Goal: Information Seeking & Learning: Find specific fact

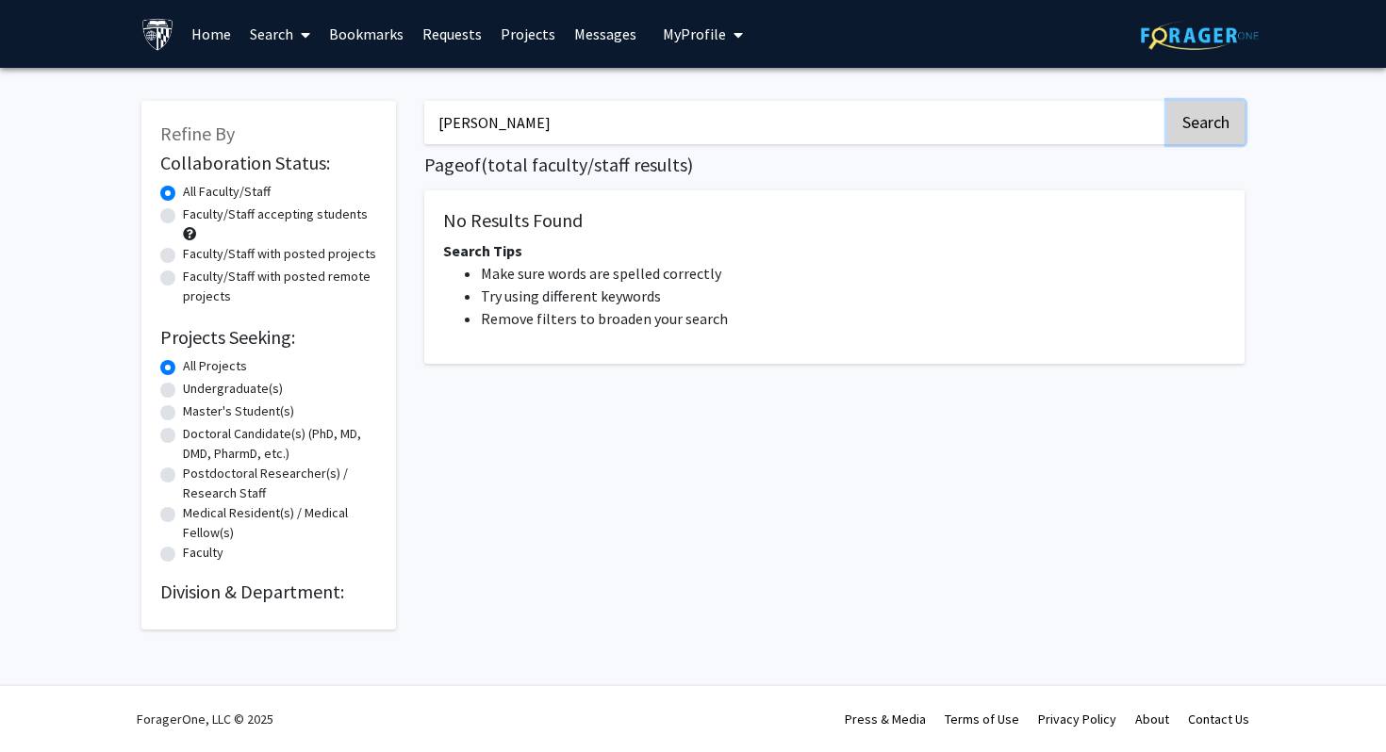
click at [1207, 126] on button "Search" at bounding box center [1205, 122] width 77 height 43
click at [1224, 126] on button "Search" at bounding box center [1205, 122] width 77 height 43
click at [487, 118] on input "[PERSON_NAME]" at bounding box center [794, 122] width 740 height 43
type input "[PERSON_NAME]"
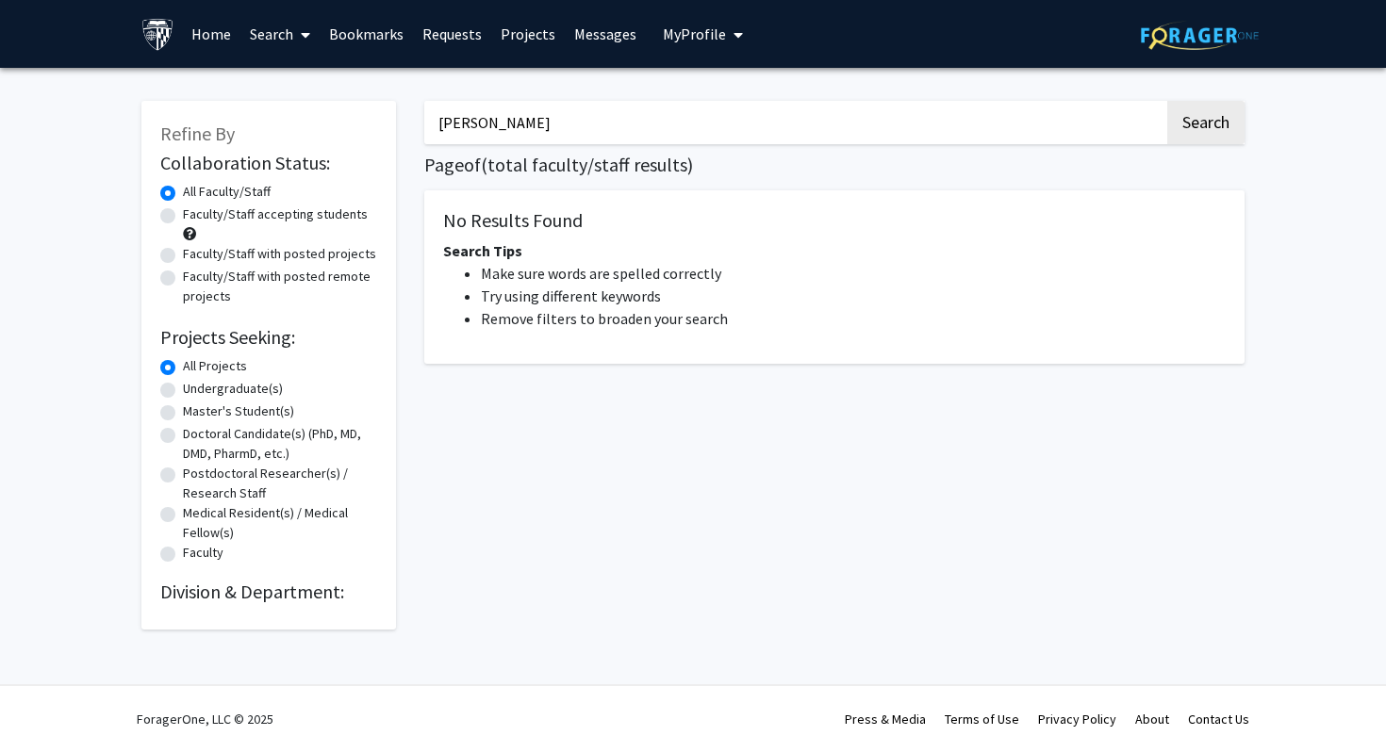
click at [1167, 101] on button "Search" at bounding box center [1205, 122] width 77 height 43
click at [1201, 105] on button "Search" at bounding box center [1205, 122] width 77 height 43
click at [1201, 109] on button "Search" at bounding box center [1205, 122] width 77 height 43
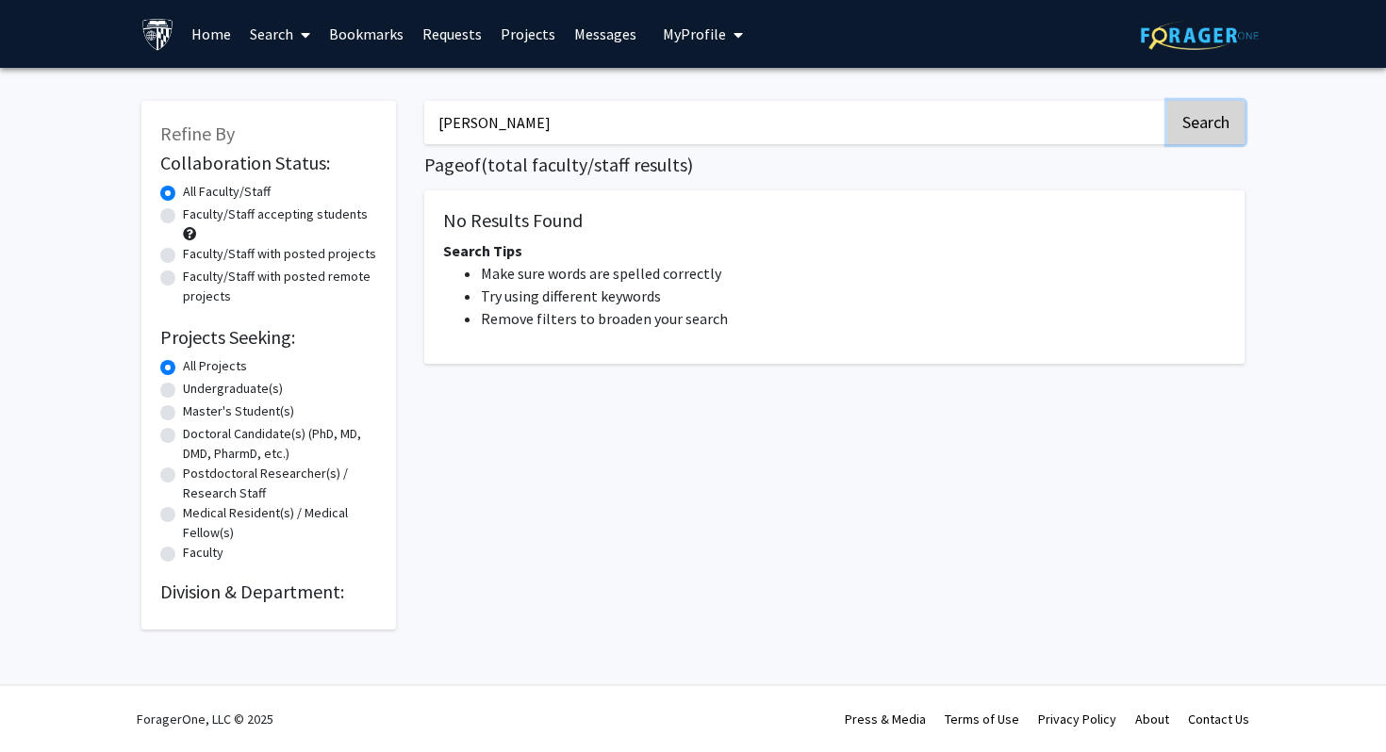
click at [1201, 109] on button "Search" at bounding box center [1205, 122] width 77 height 43
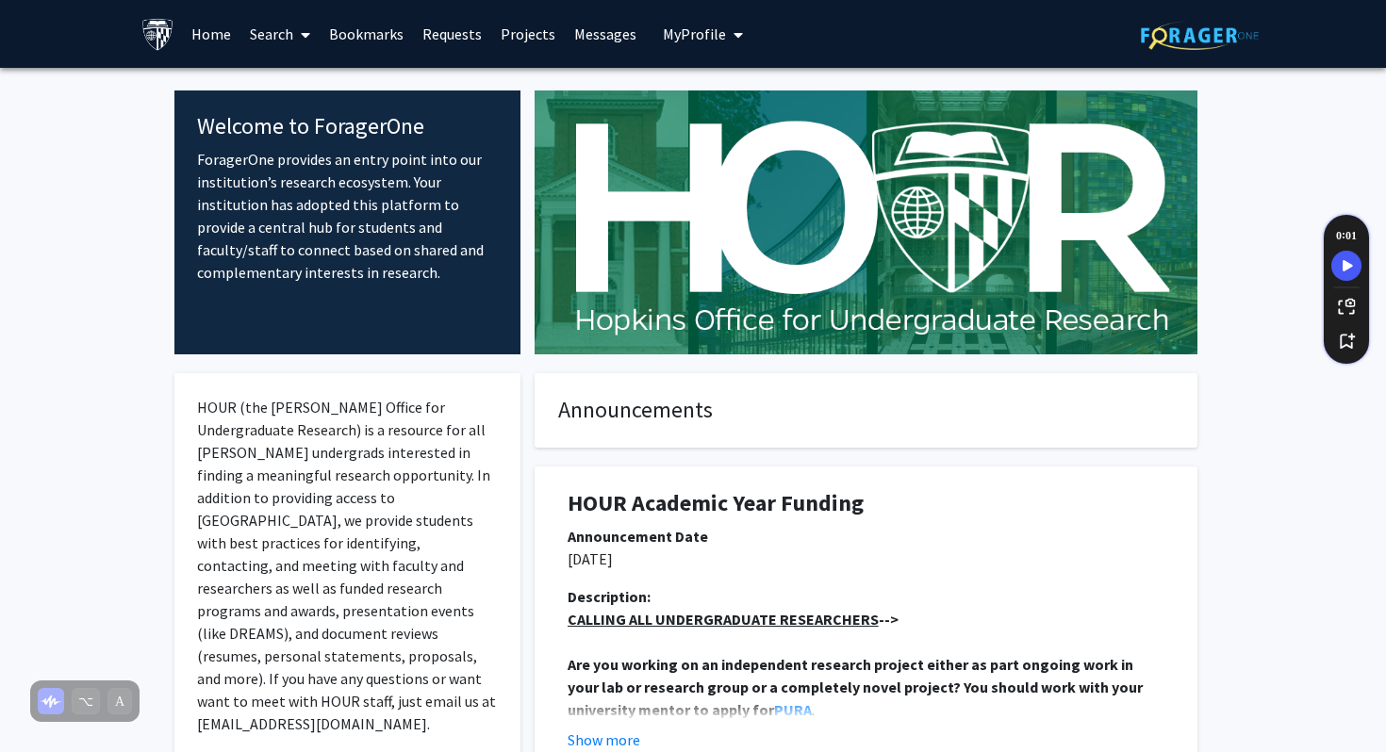
click at [275, 38] on link "Search" at bounding box center [279, 34] width 79 height 66
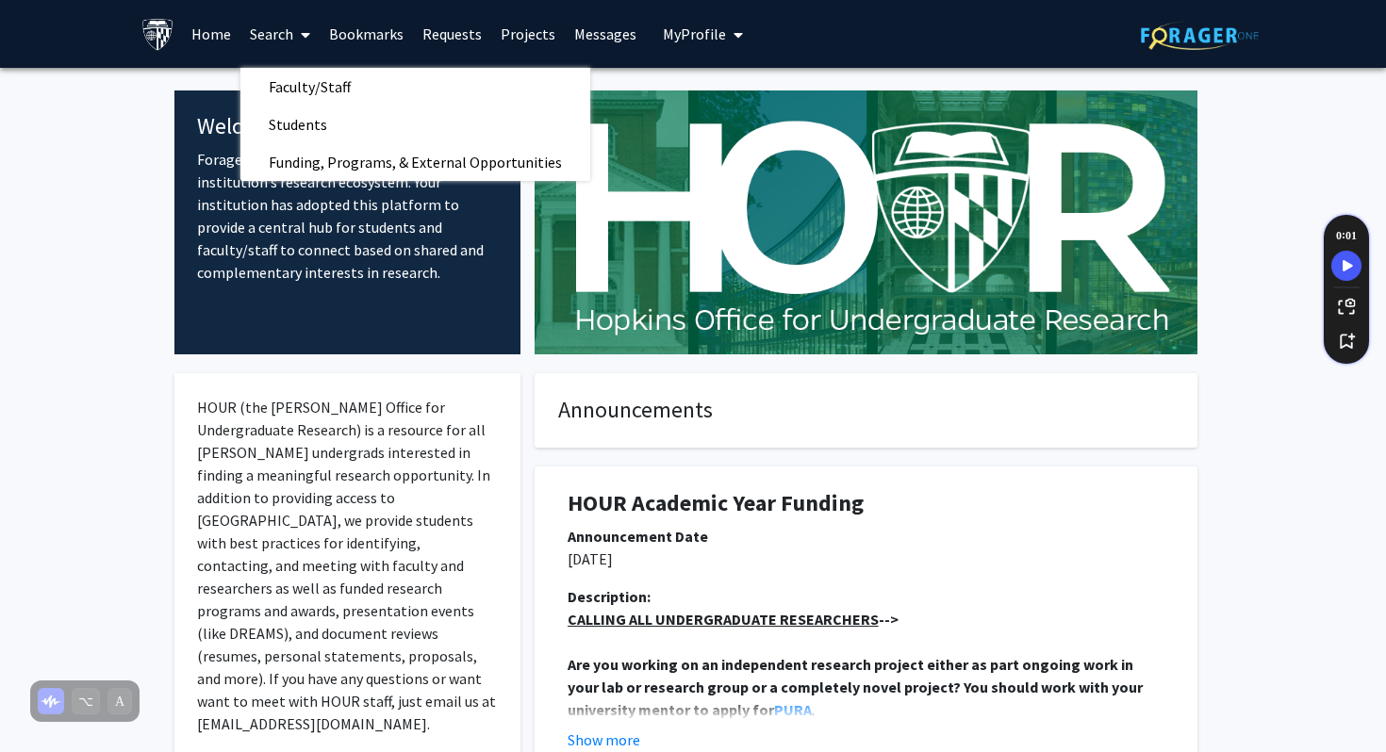
click at [289, 66] on link "Search" at bounding box center [279, 34] width 79 height 66
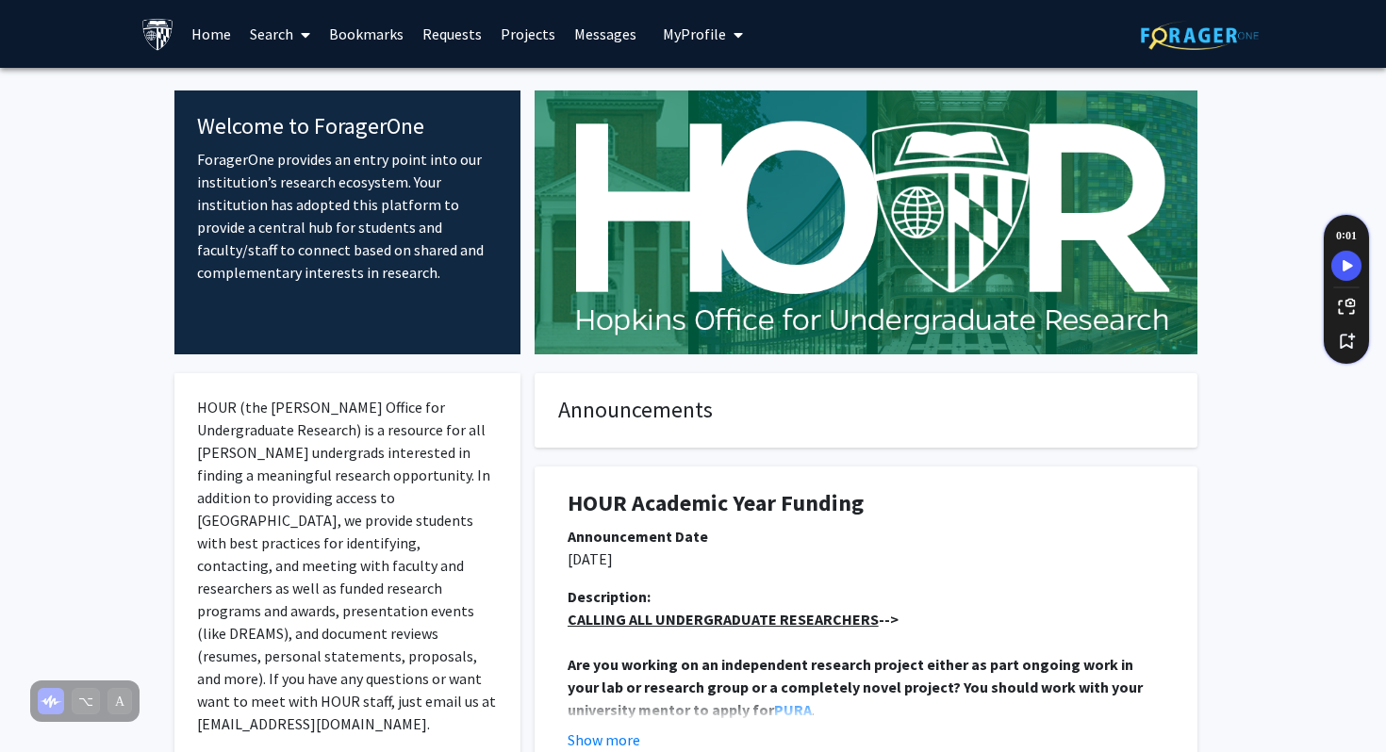
click at [270, 9] on link "Search" at bounding box center [279, 34] width 79 height 66
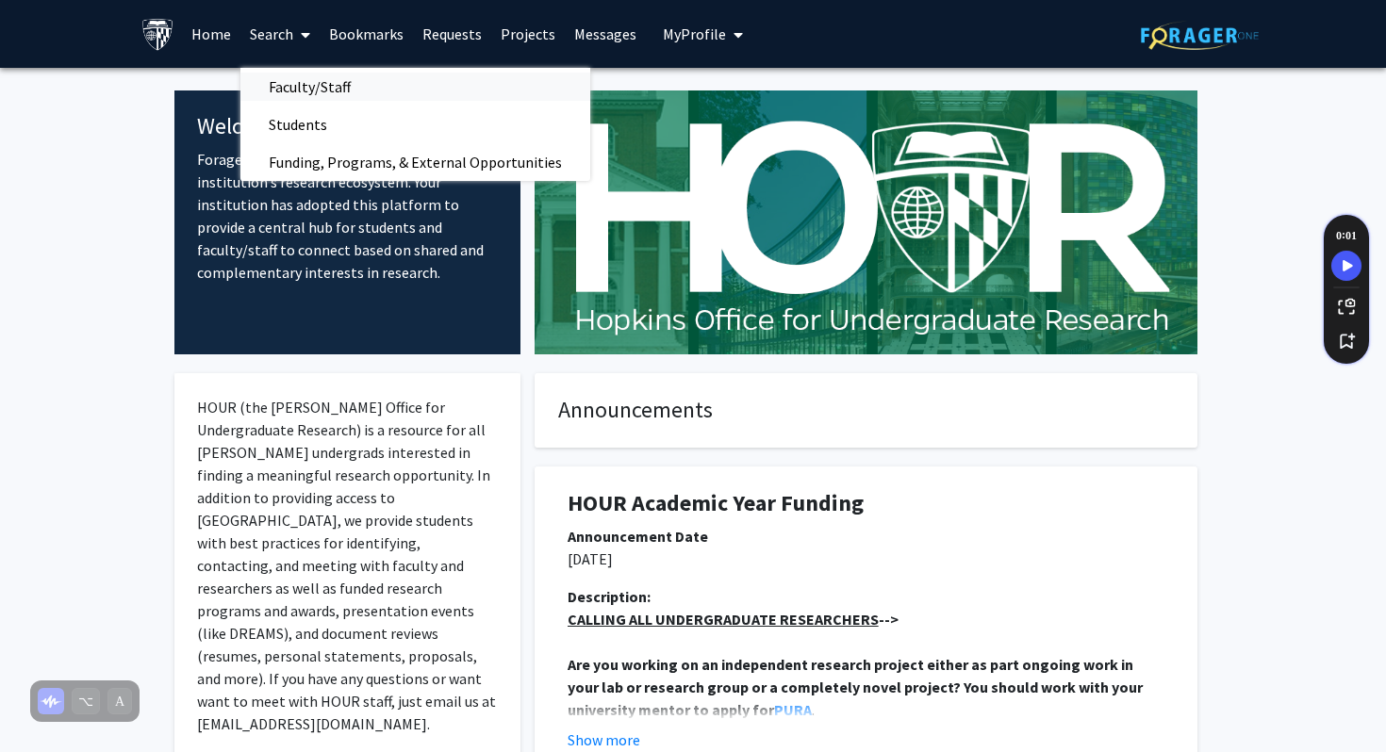
click at [294, 77] on span "Faculty/Staff" at bounding box center [309, 87] width 139 height 38
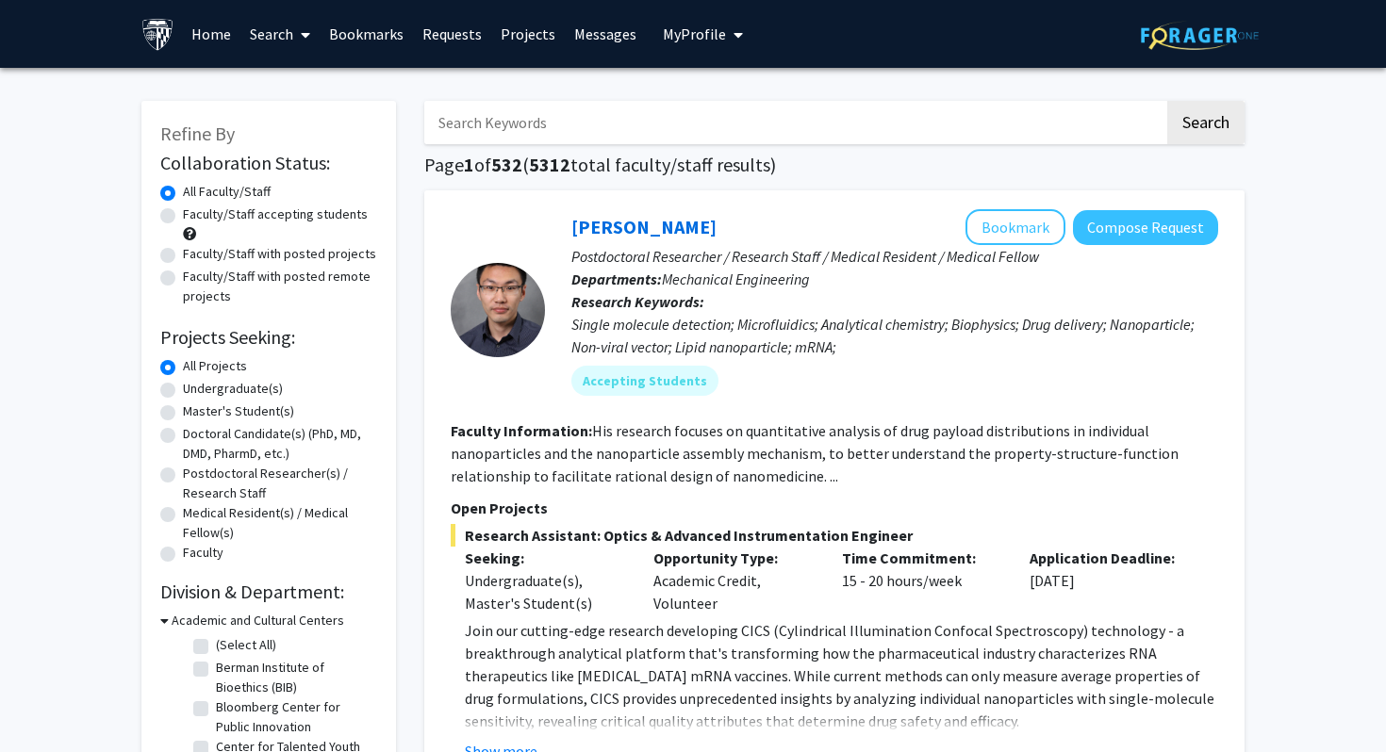
click at [473, 115] on input "Search Keywords" at bounding box center [794, 122] width 740 height 43
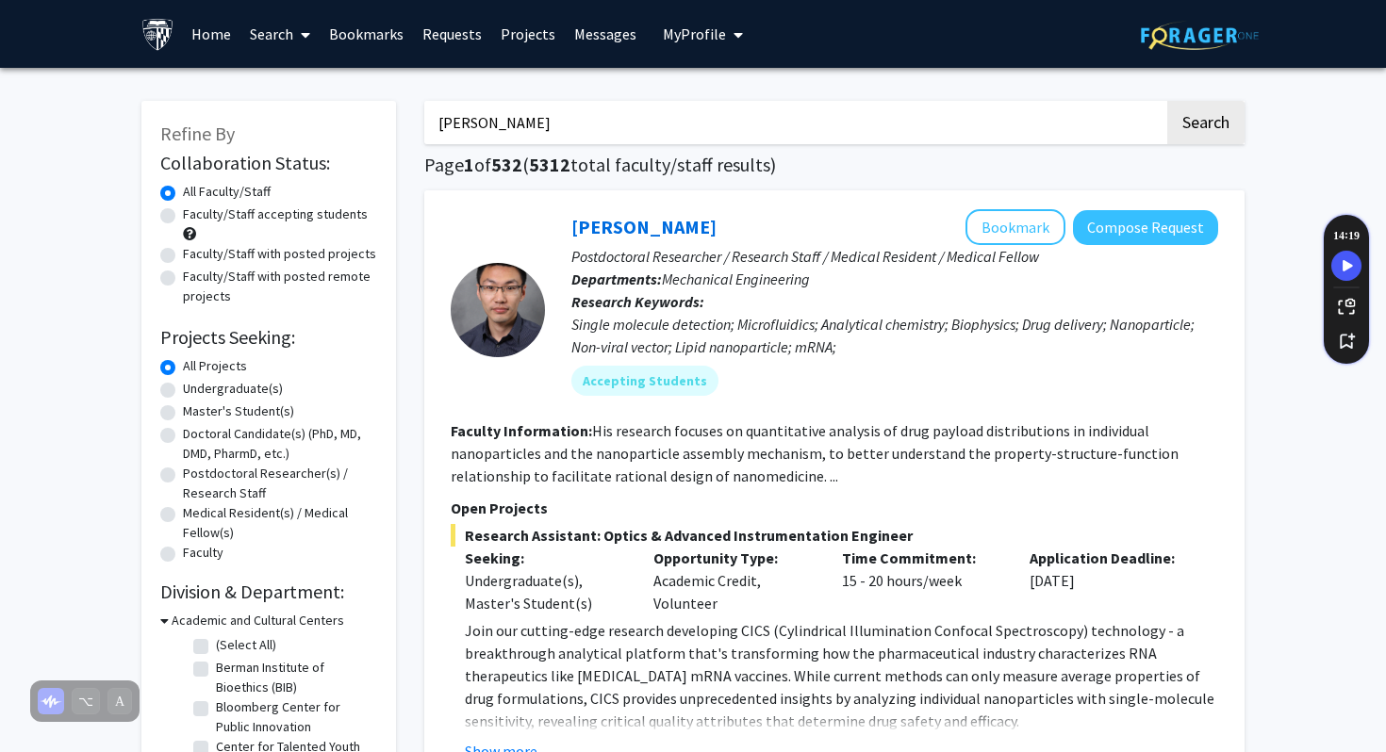
click at [1167, 101] on button "Search" at bounding box center [1205, 122] width 77 height 43
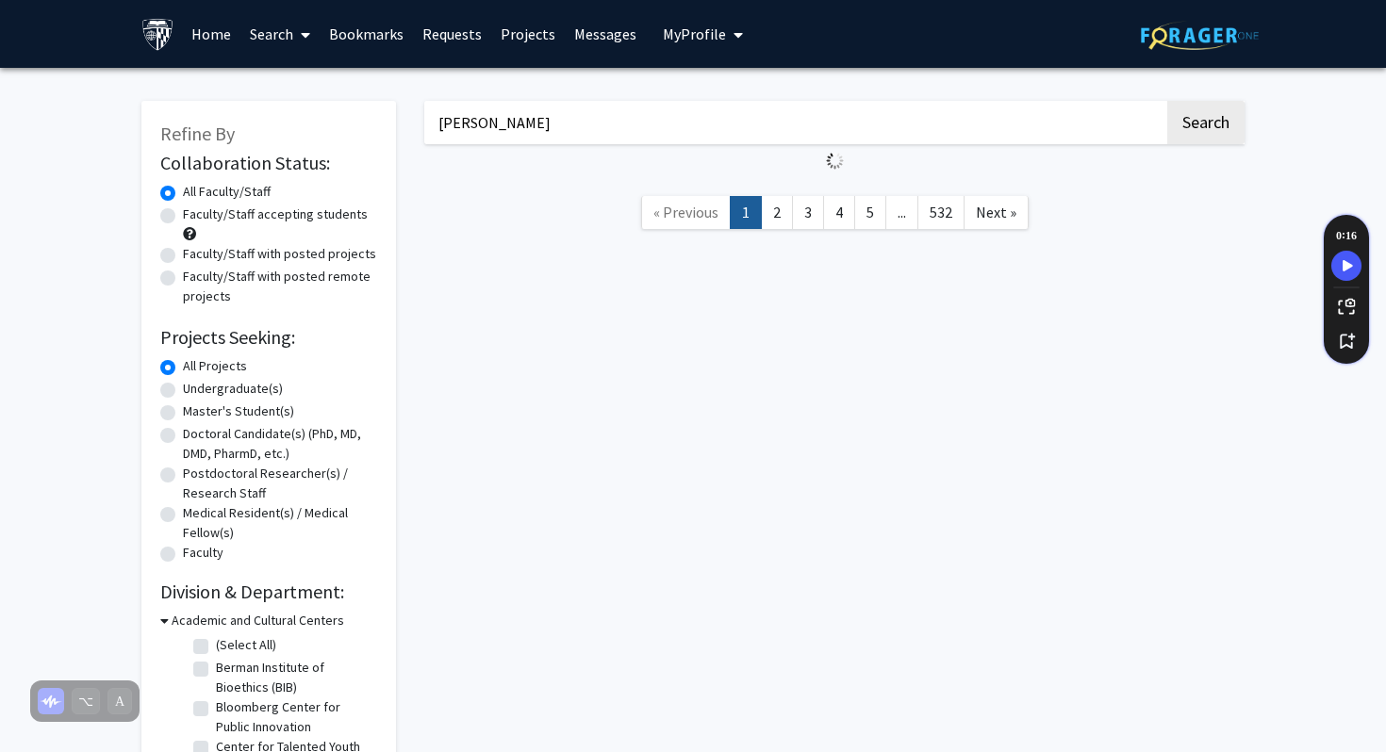
click at [534, 127] on input "rachel sals" at bounding box center [794, 122] width 740 height 43
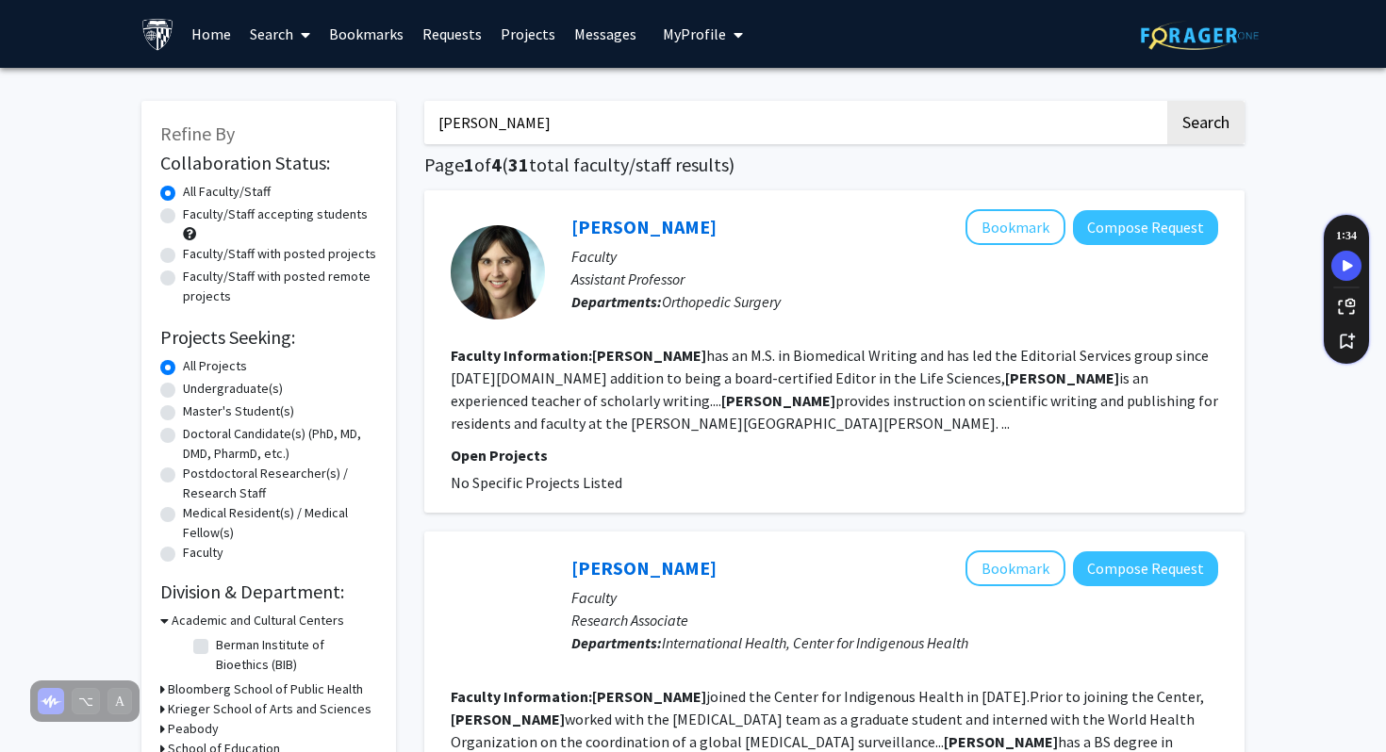
type input "[PERSON_NAME]"
click at [1167, 101] on button "Search" at bounding box center [1205, 122] width 77 height 43
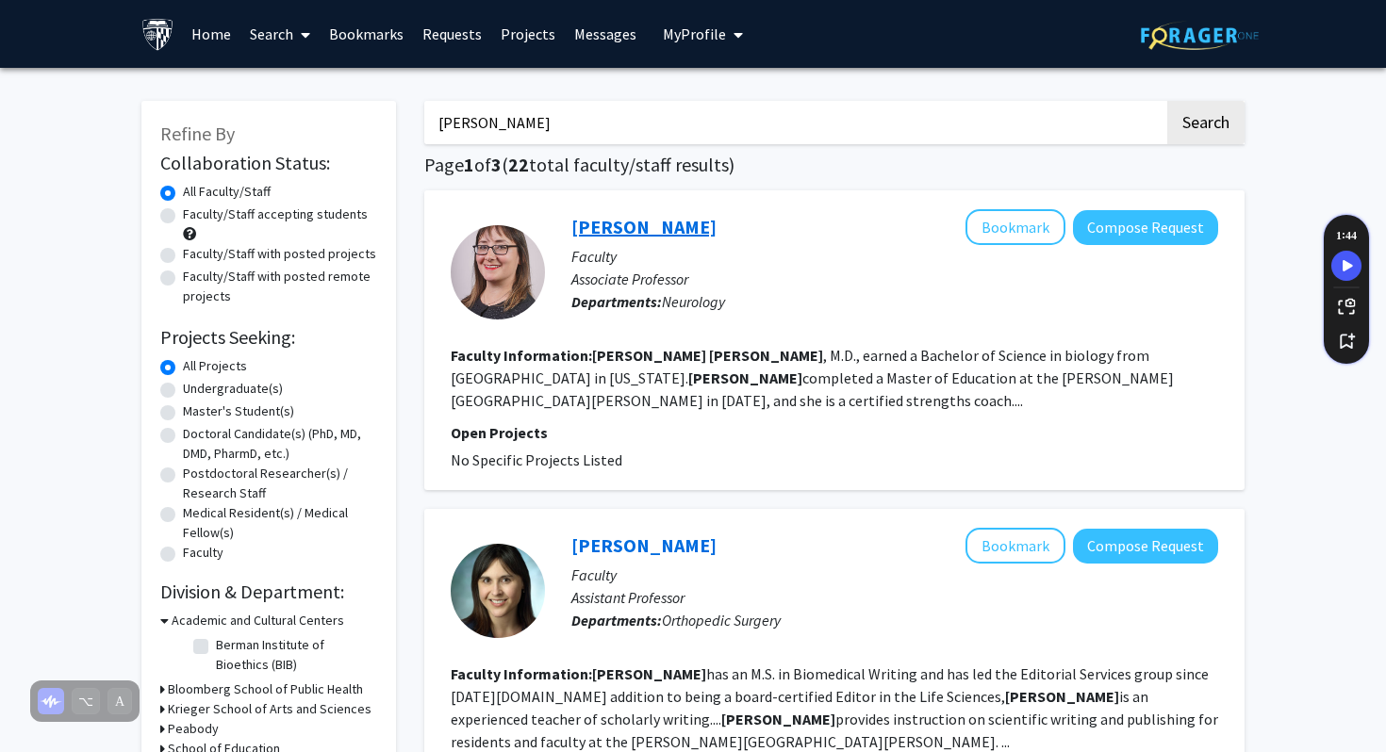
click at [614, 226] on link "Rachel Salas" at bounding box center [643, 227] width 145 height 24
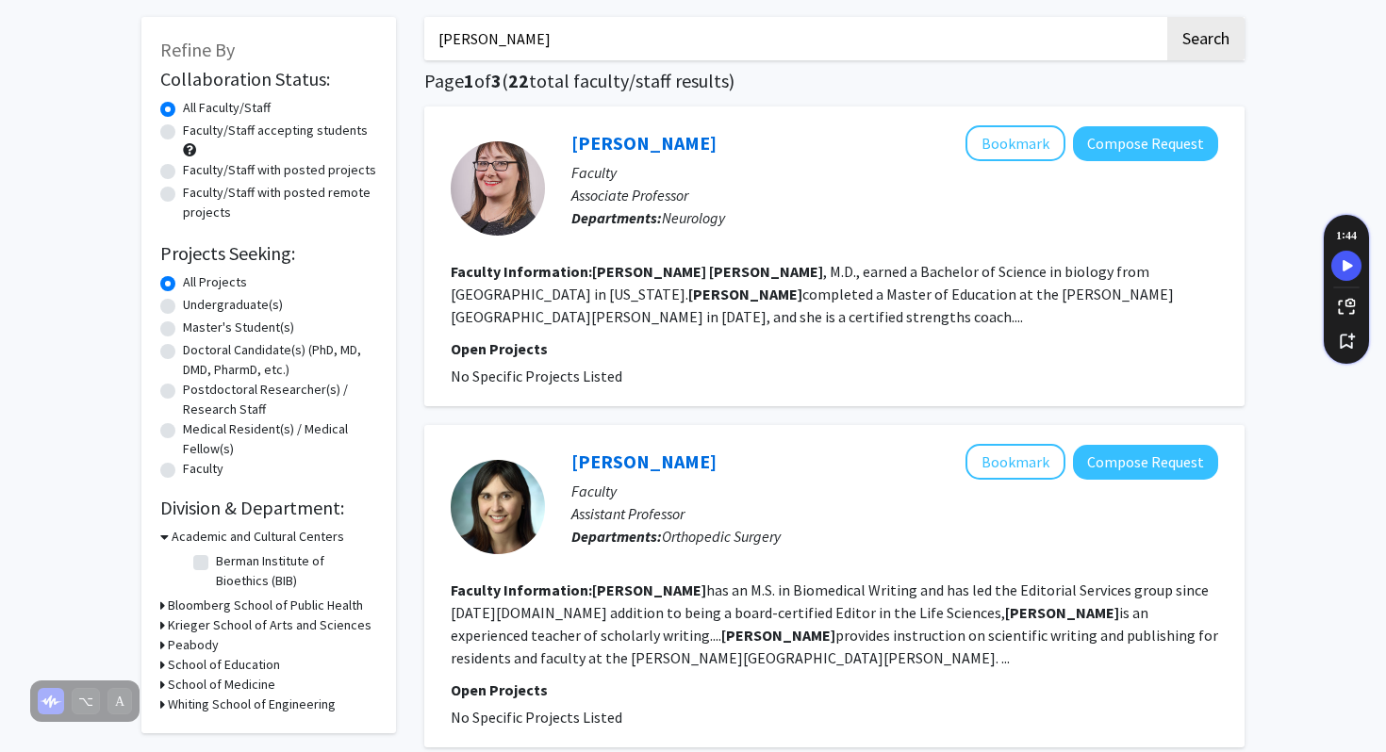
scroll to position [209, 0]
